Goal: Find specific page/section: Find specific page/section

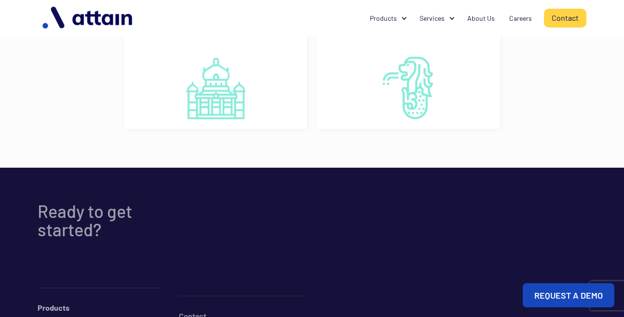
scroll to position [877, 0]
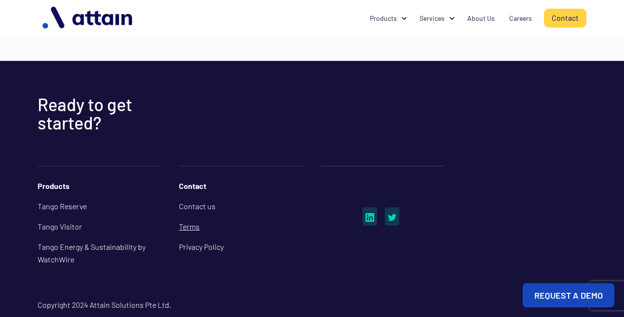
click at [201, 216] on link "Terms" at bounding box center [241, 226] width 124 height 20
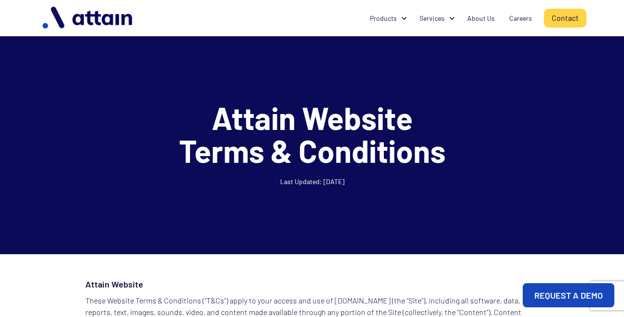
click at [564, 28] on div "Products Tango Reserve Tango Visitor Tango Energy & Sustainability by WatchWire…" at bounding box center [313, 18] width 550 height 36
click at [569, 15] on link "Contact" at bounding box center [568, 18] width 42 height 19
